Goal: Task Accomplishment & Management: Manage account settings

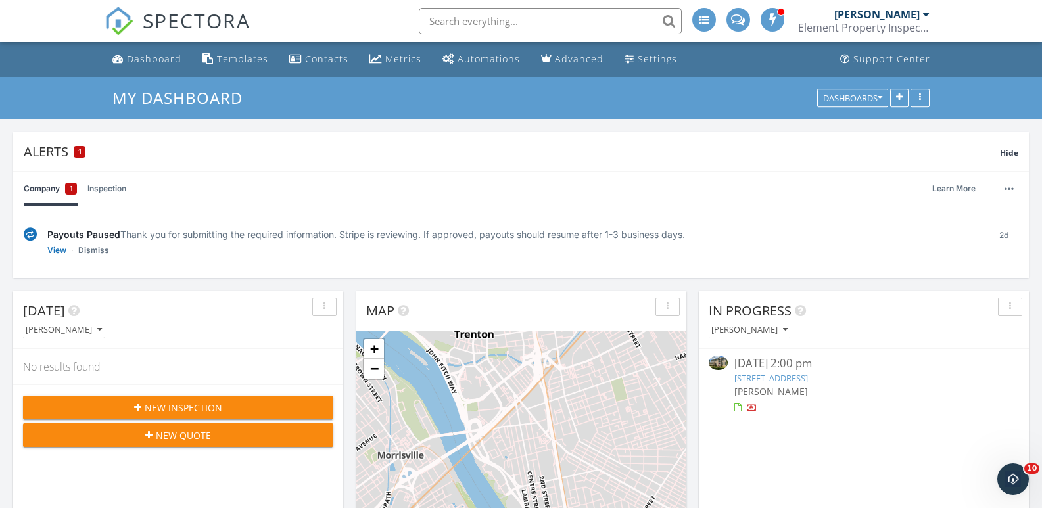
click at [808, 377] on link "[STREET_ADDRESS]" at bounding box center [771, 378] width 74 height 12
click at [53, 252] on link "View" at bounding box center [56, 250] width 19 height 13
click at [810, 371] on div "09/26/25 2:00 pm" at bounding box center [863, 364] width 258 height 16
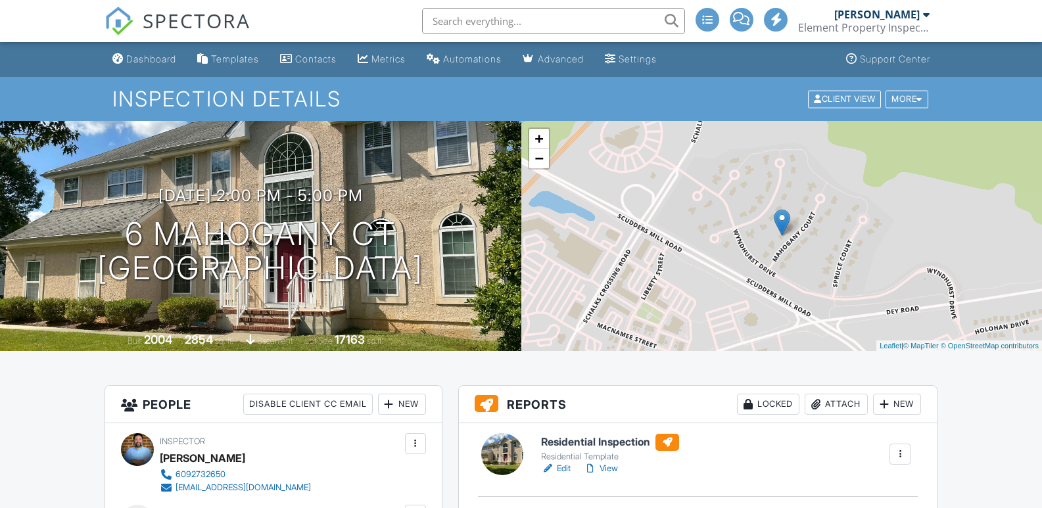
click at [569, 468] on link "Edit" at bounding box center [556, 468] width 30 height 13
